Goal: Task Accomplishment & Management: Manage account settings

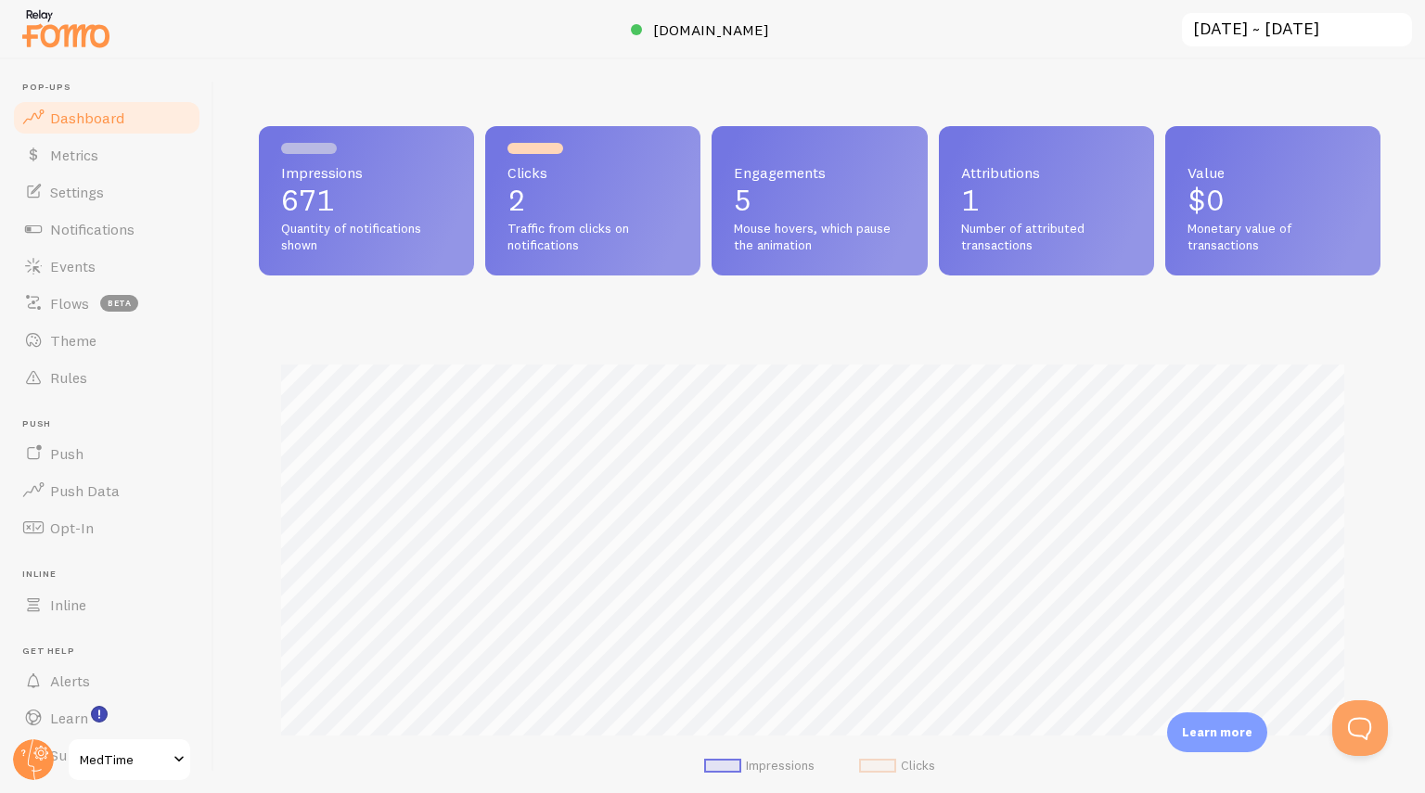
scroll to position [488, 1108]
